Goal: Information Seeking & Learning: Learn about a topic

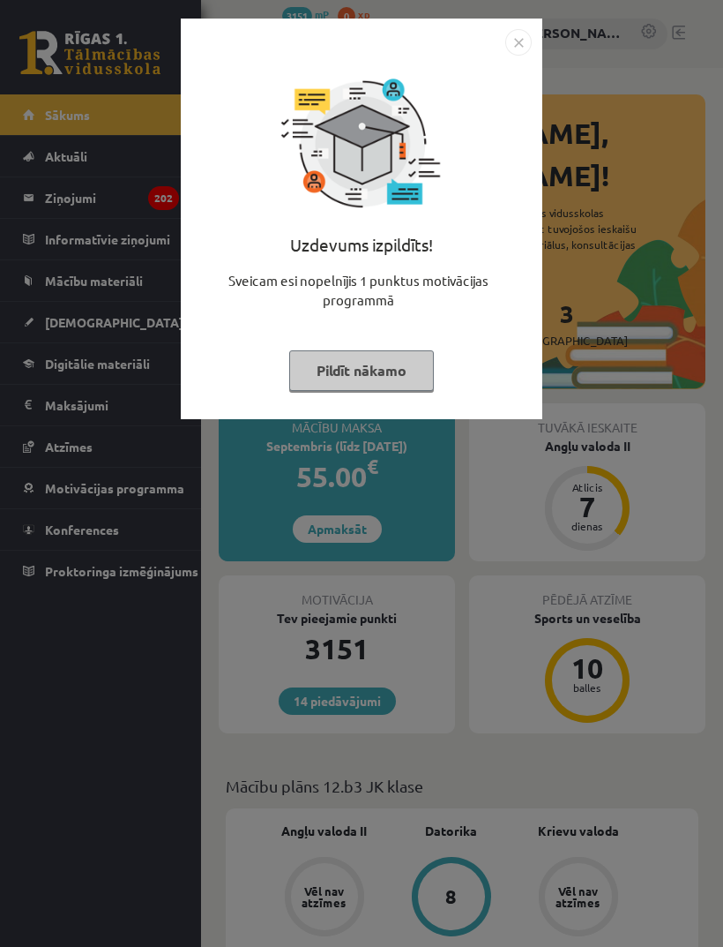
click at [413, 368] on button "Pildīt nākamo" at bounding box center [361, 370] width 145 height 41
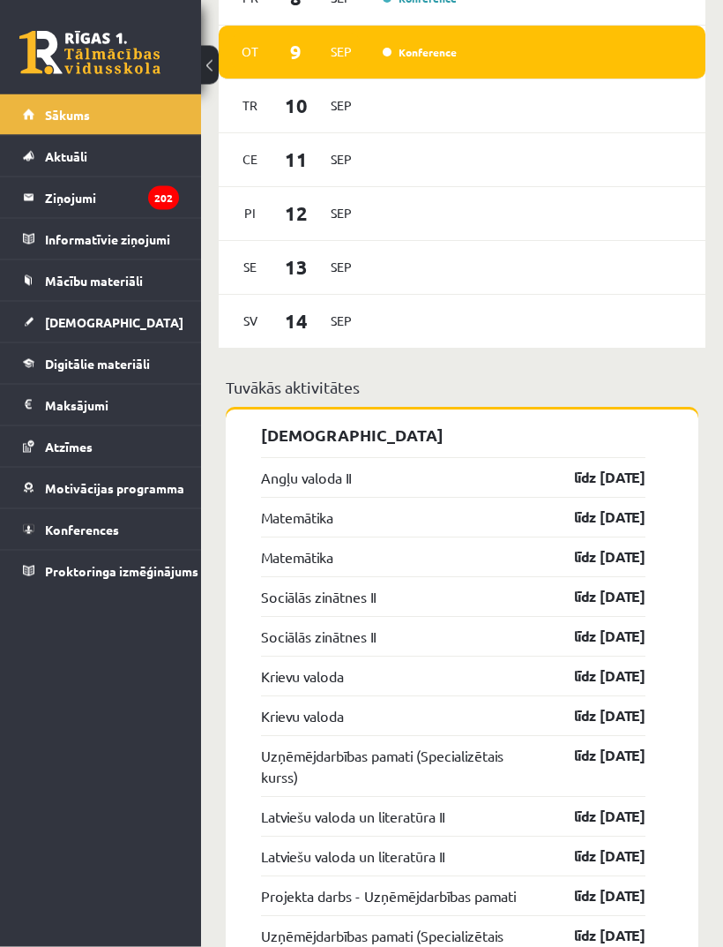
scroll to position [1495, 0]
click at [88, 279] on span "Mācību materiāli" at bounding box center [94, 281] width 98 height 16
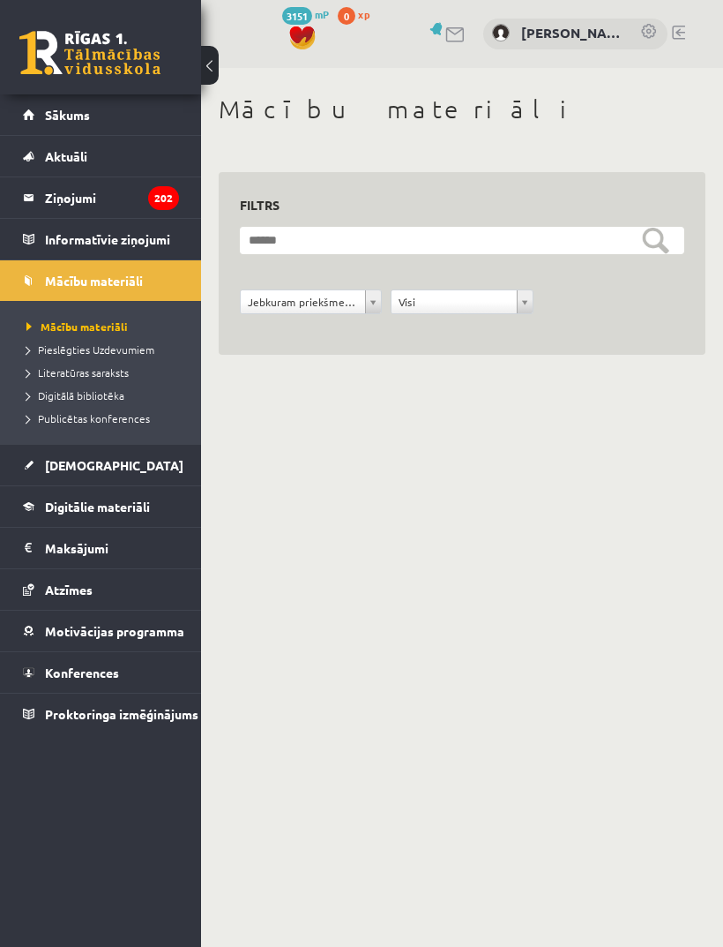
click at [100, 365] on span "Literatūras saraksts" at bounding box center [77, 372] width 102 height 14
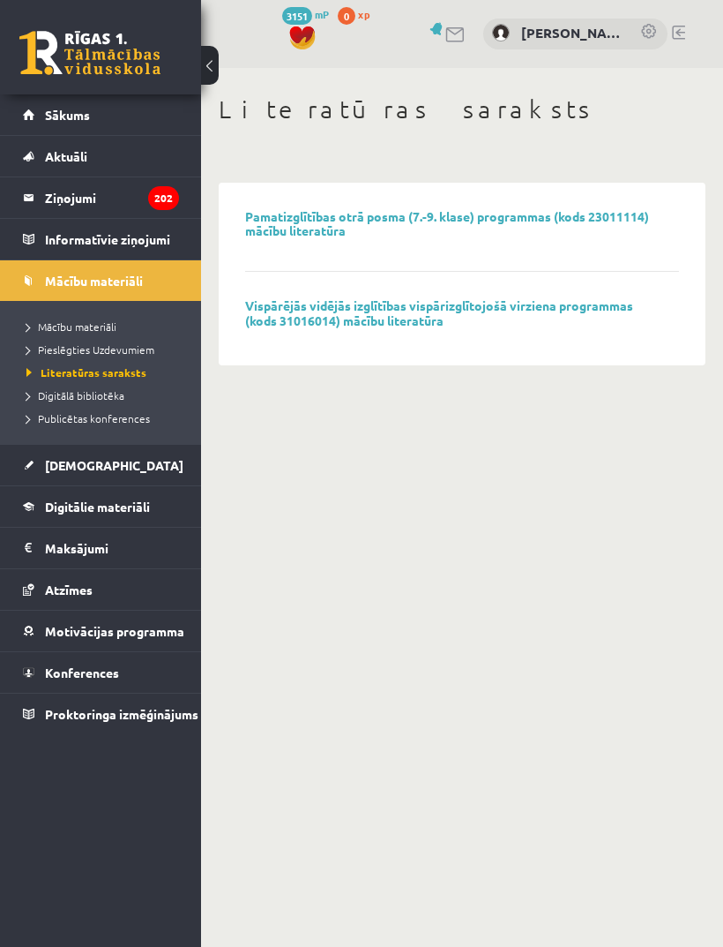
click at [79, 355] on span "Pieslēgties Uzdevumiem" at bounding box center [90, 349] width 128 height 14
click at [71, 322] on span "Mācību materiāli" at bounding box center [71, 326] width 90 height 14
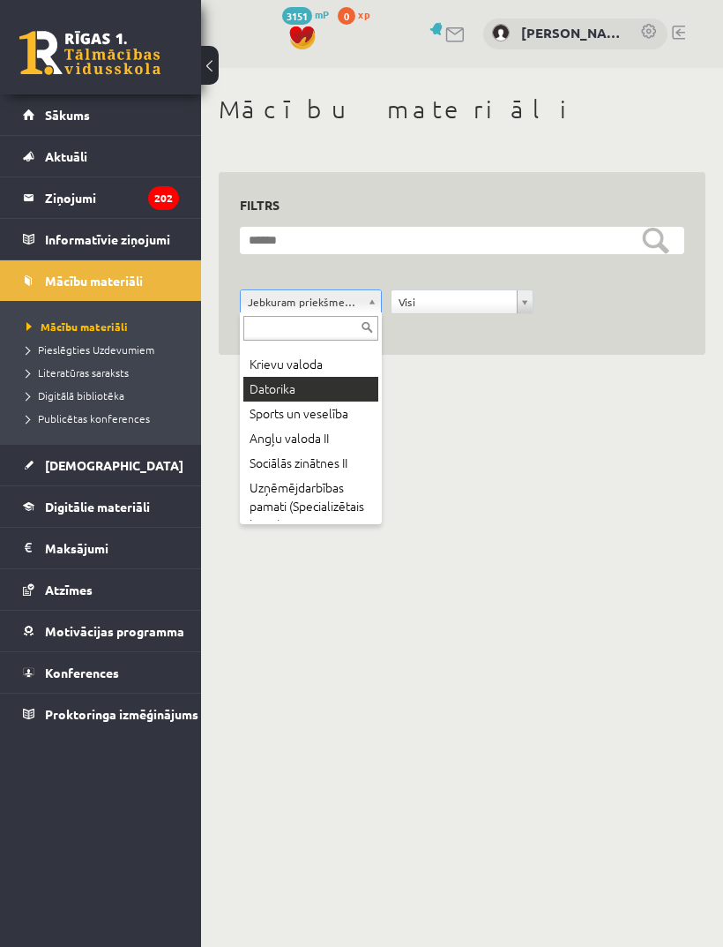
scroll to position [66, 0]
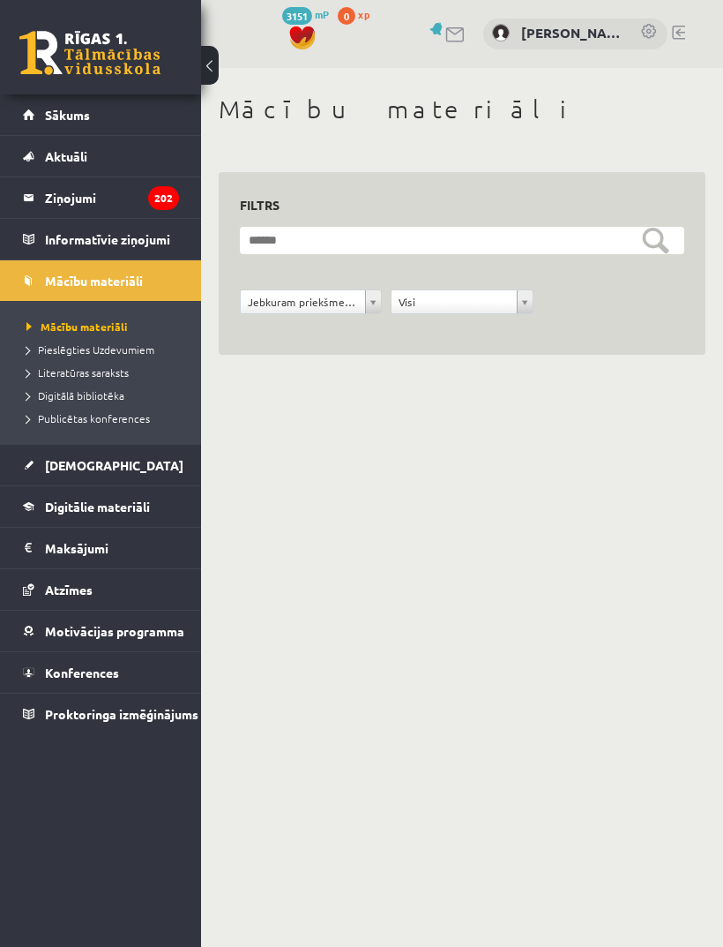
click at [58, 145] on link "Aktuāli" at bounding box center [101, 156] width 156 height 41
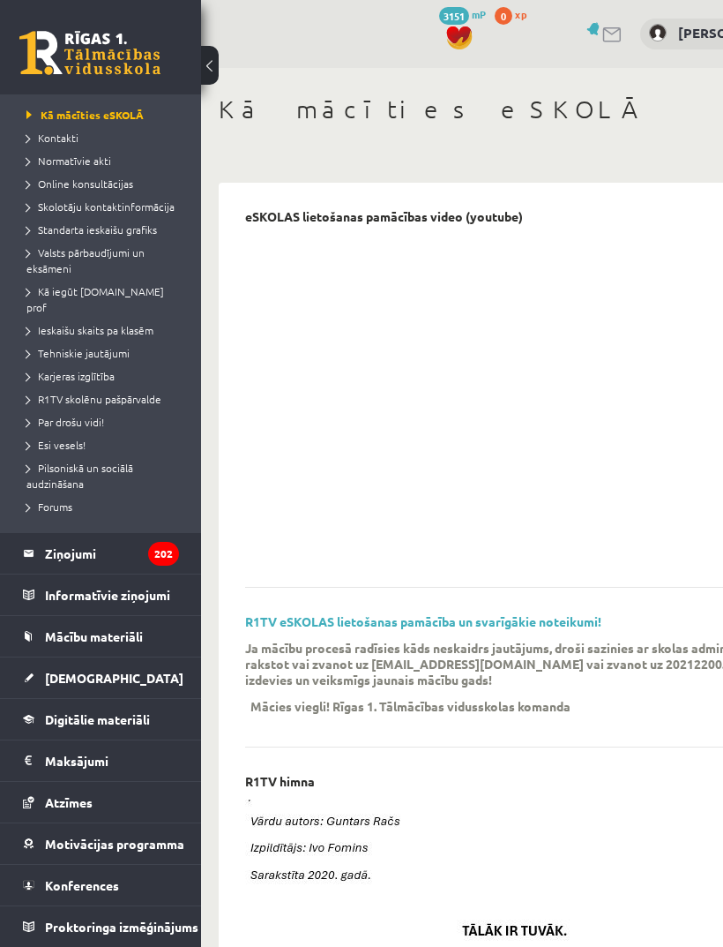
scroll to position [15, 0]
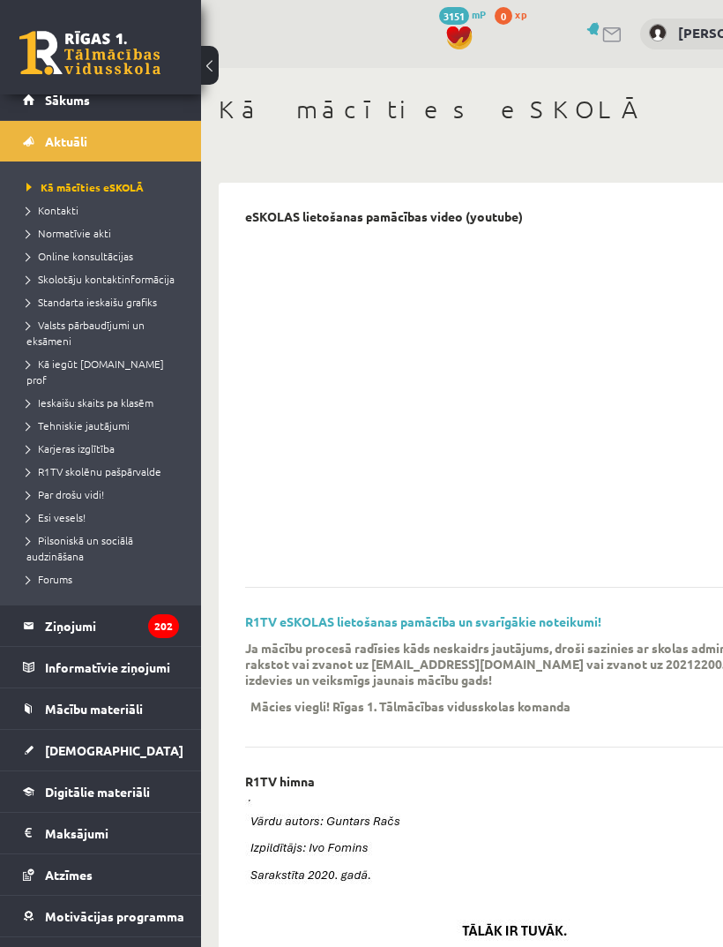
click at [86, 605] on legend "Ziņojumi 202" at bounding box center [112, 625] width 134 height 41
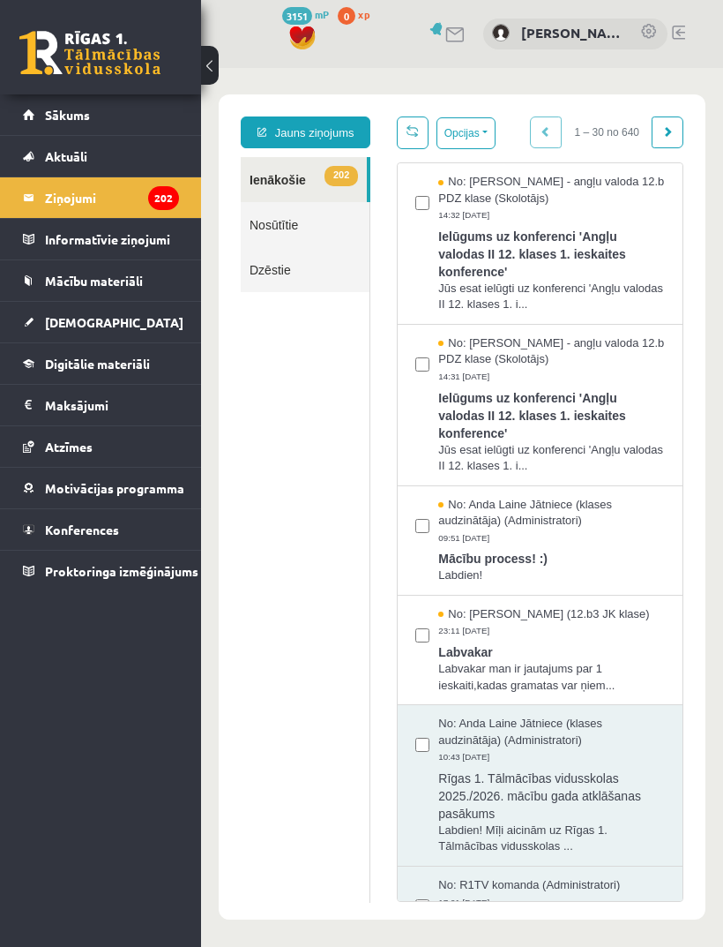
click at [635, 538] on div "No: Anda Laine Jātniece (klases audzinātāja) (Administratori) 09:51 08/09/2025" at bounding box center [551, 521] width 227 height 49
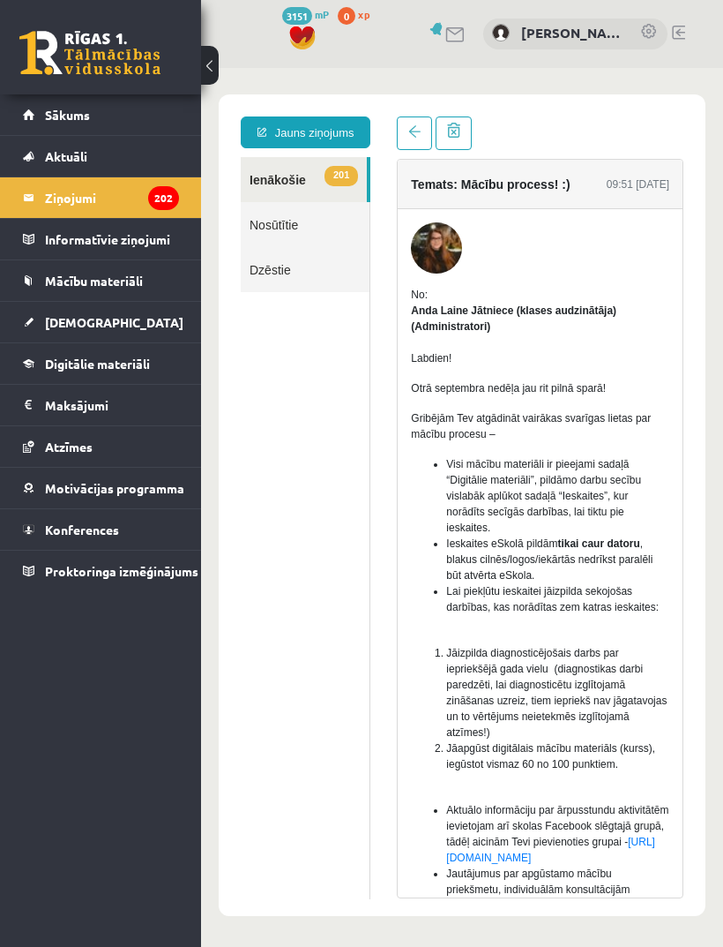
click at [84, 581] on link "Proktoringa izmēģinājums" at bounding box center [101, 571] width 156 height 41
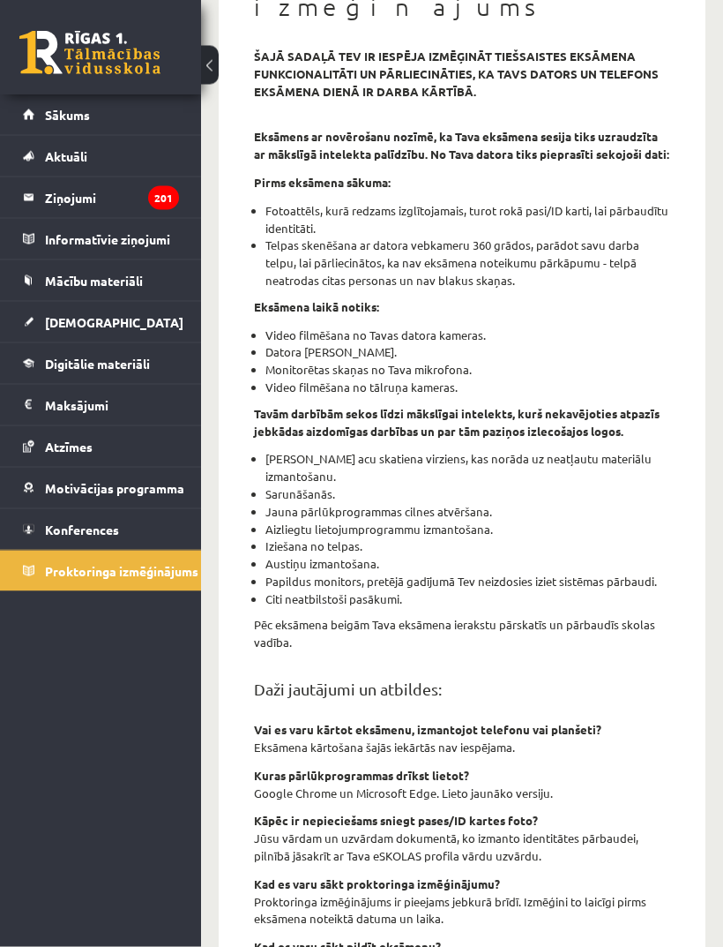
scroll to position [214, 0]
click at [57, 522] on span "Konferences" at bounding box center [82, 529] width 74 height 16
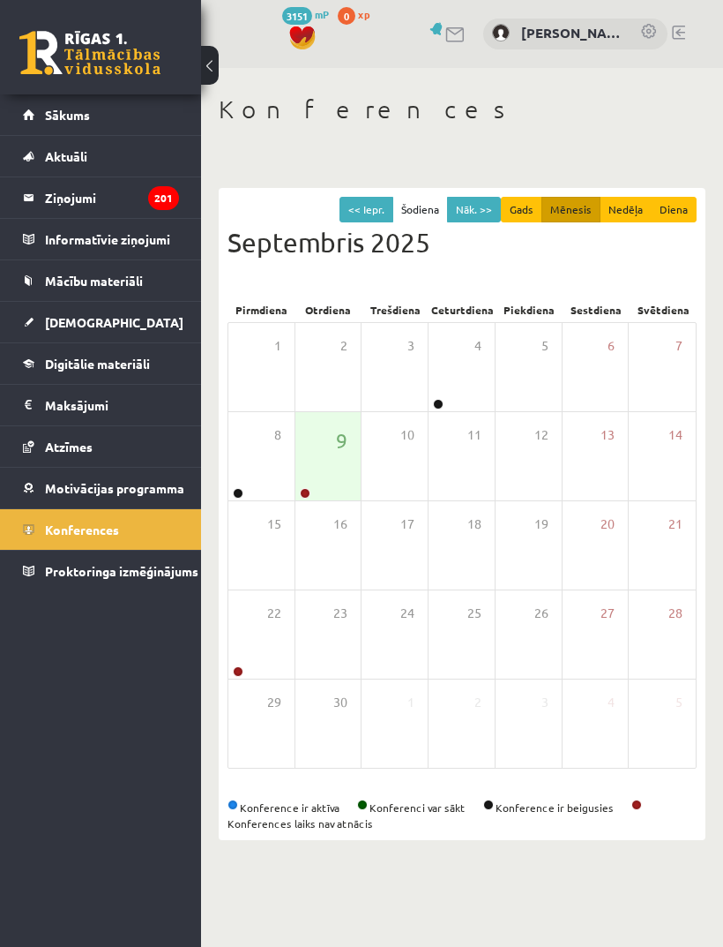
click at [64, 115] on span "Sākums" at bounding box center [67, 115] width 45 height 16
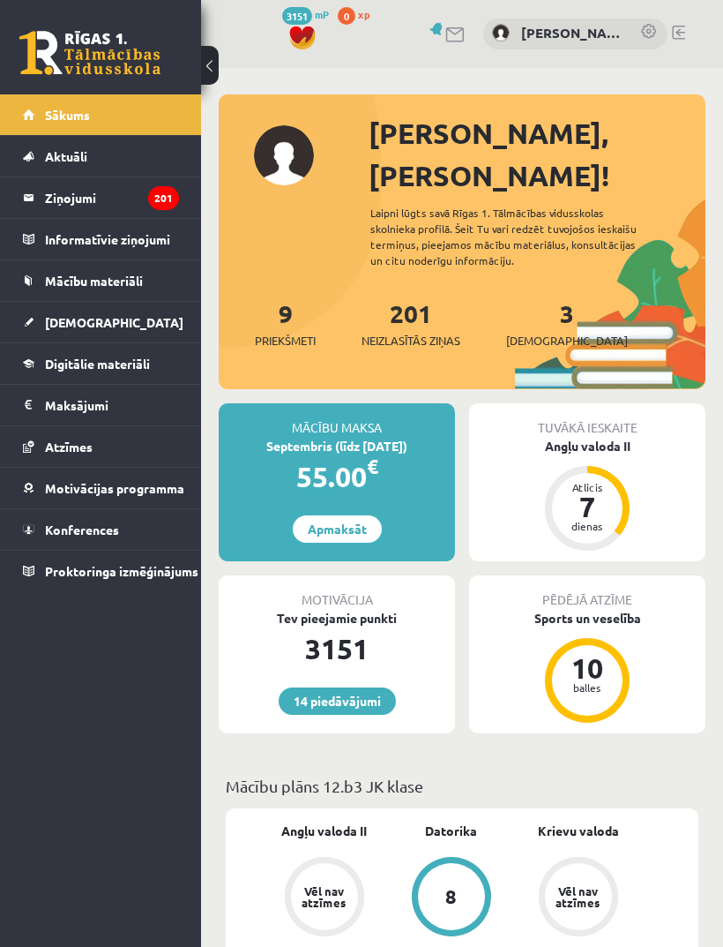
click at [44, 257] on link "Informatīvie ziņojumi 0" at bounding box center [101, 239] width 156 height 41
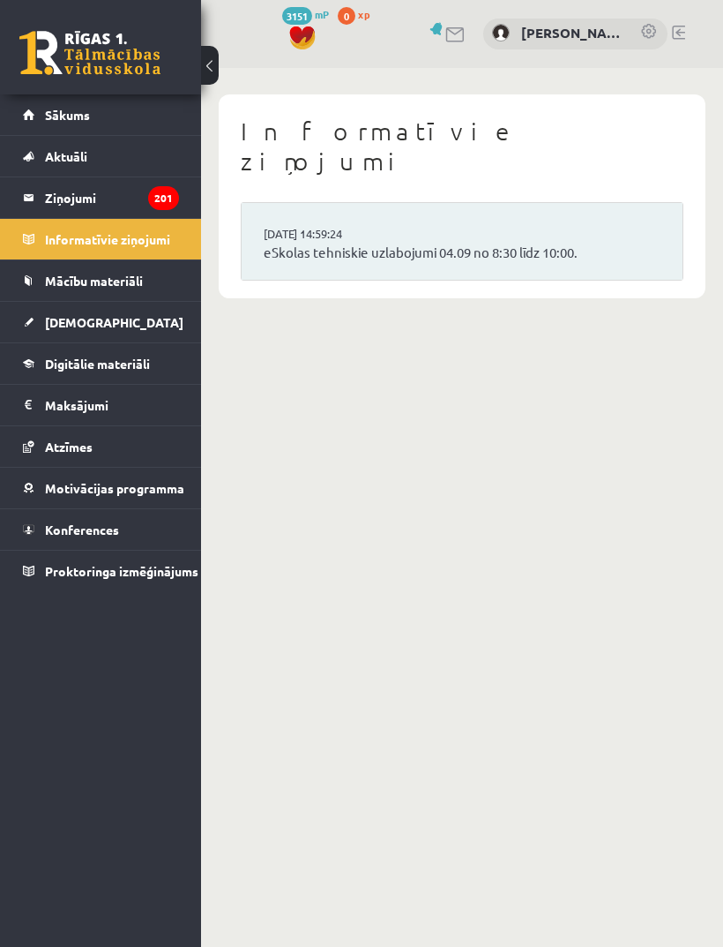
click at [57, 208] on legend "Ziņojumi 201" at bounding box center [112, 197] width 134 height 41
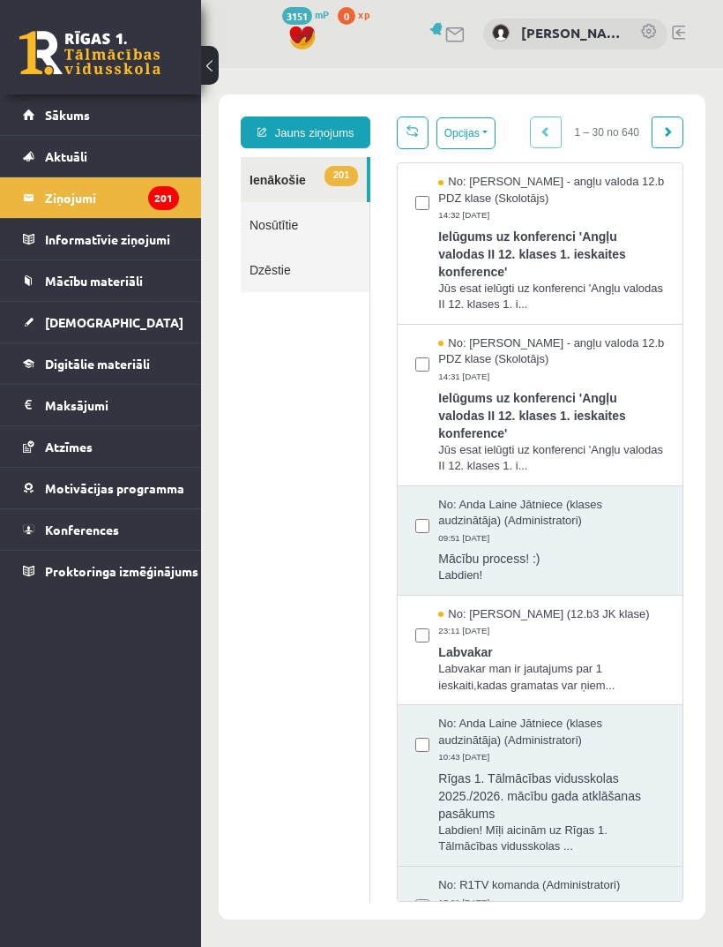
click at [64, 285] on span "Mācību materiāli" at bounding box center [94, 281] width 98 height 16
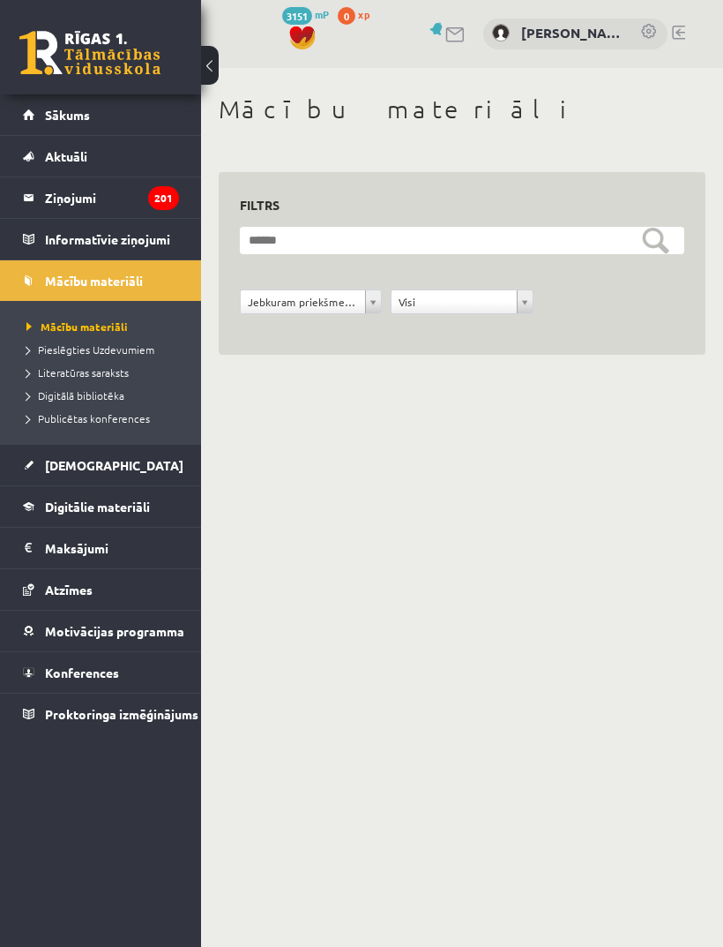
click at [53, 324] on span "Mācību materiāli" at bounding box center [76, 326] width 101 height 14
click at [59, 463] on span "[DEMOGRAPHIC_DATA]" at bounding box center [114, 465] width 139 height 16
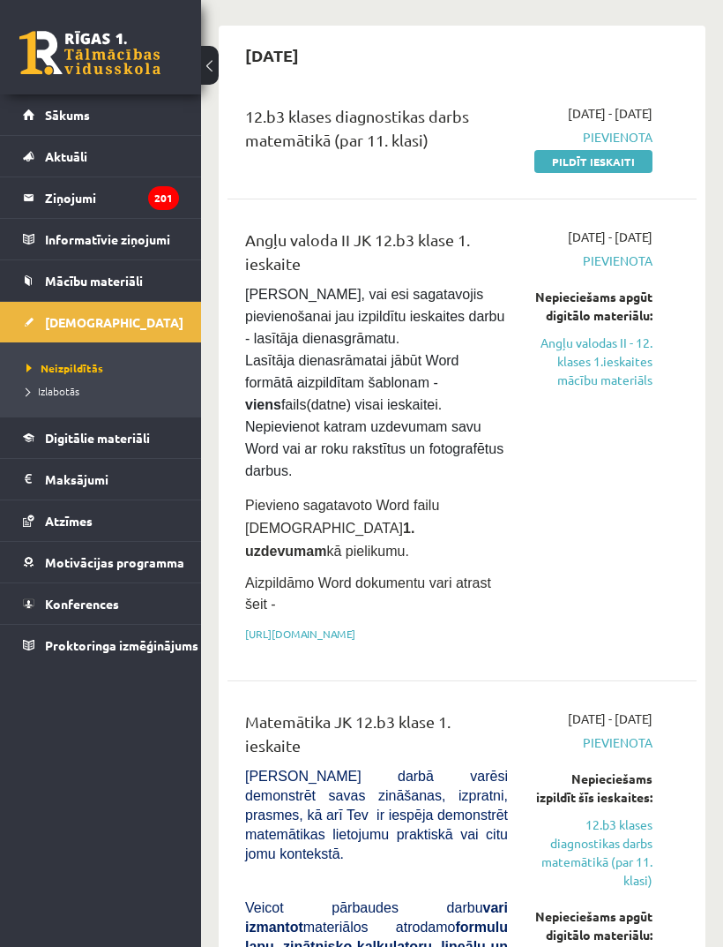
scroll to position [118, 0]
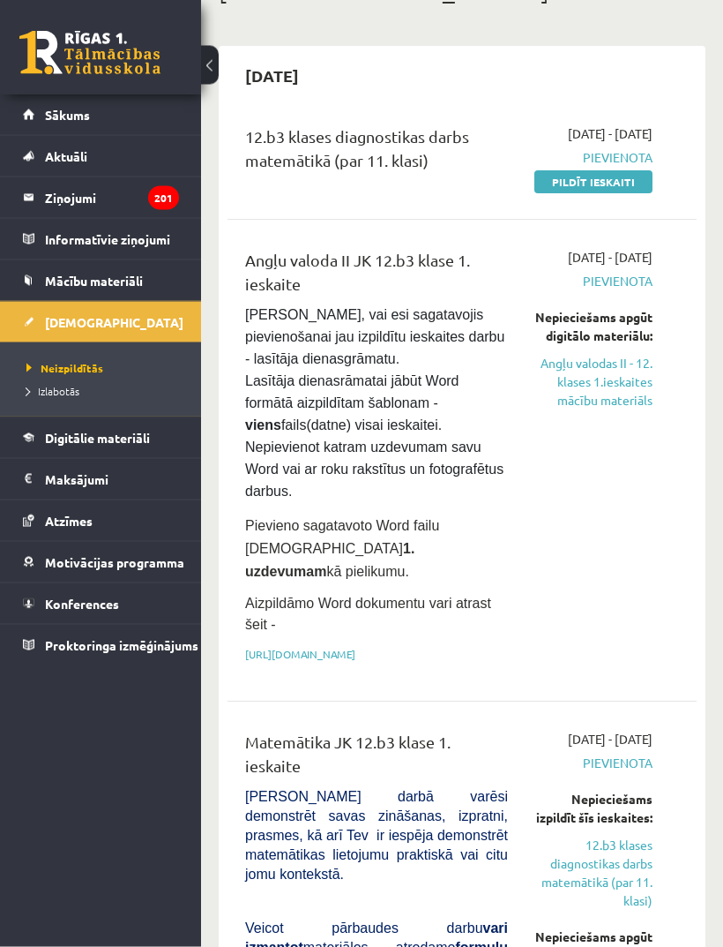
click at [576, 629] on div "[DATE] - [DATE] [GEOGRAPHIC_DATA] Nepieciešams apgūt digitālo materiālu: Angļu …" at bounding box center [593, 461] width 145 height 424
click at [580, 627] on div "[DATE] - [DATE] [GEOGRAPHIC_DATA] Nepieciešams apgūt digitālo materiālu: Angļu …" at bounding box center [593, 461] width 145 height 424
click at [614, 630] on div "[DATE] - [DATE] [GEOGRAPHIC_DATA] Nepieciešams apgūt digitālo materiālu: Angļu …" at bounding box center [593, 461] width 145 height 424
click at [560, 628] on div "[DATE] - [DATE] [GEOGRAPHIC_DATA] Nepieciešams apgūt digitālo materiālu: Angļu …" at bounding box center [593, 461] width 145 height 424
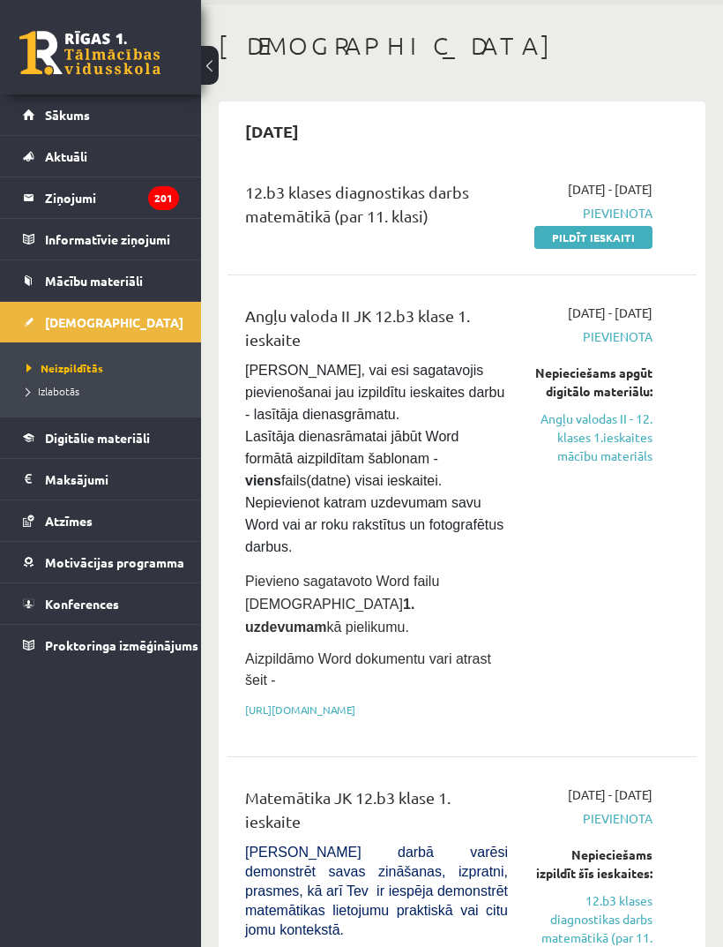
scroll to position [62, 0]
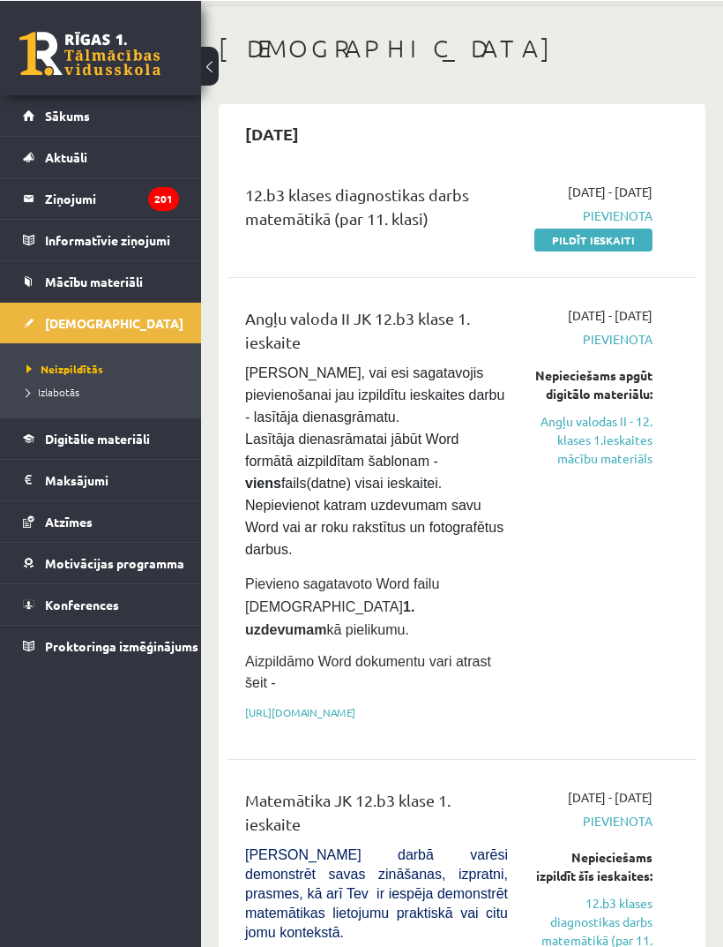
click at [356, 704] on link "[URL][DOMAIN_NAME]" at bounding box center [300, 711] width 110 height 14
